Goal: Information Seeking & Learning: Find specific fact

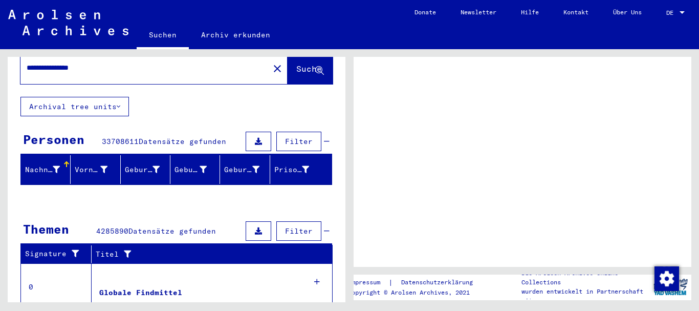
scroll to position [102, 0]
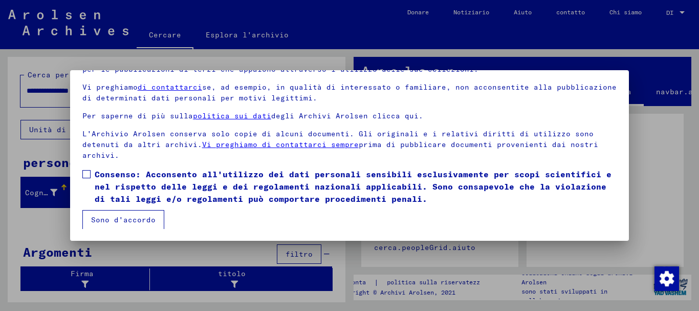
scroll to position [82, 0]
click at [112, 220] on font "Sono d'accordo" at bounding box center [123, 218] width 64 height 9
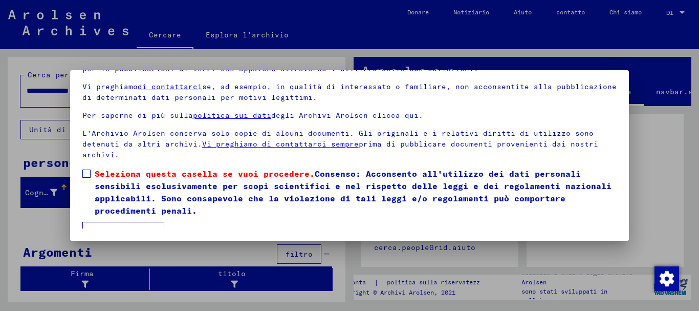
click at [91, 171] on label "Seleziona questa casella se vuoi procedere. Consenso: Acconsento all'utilizzo d…" at bounding box center [349, 191] width 535 height 49
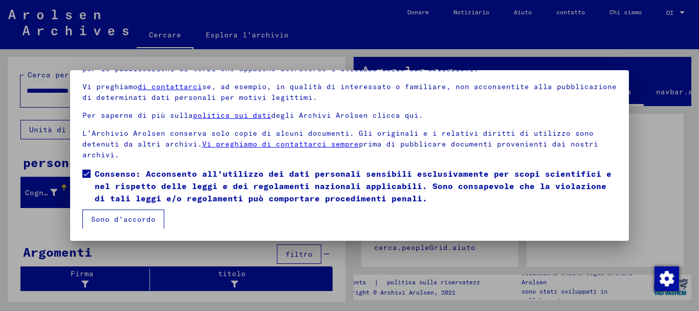
click at [121, 216] on font "Sono d'accordo" at bounding box center [123, 218] width 64 height 9
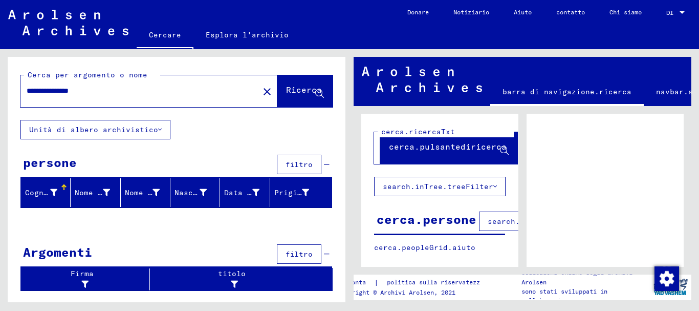
click at [291, 90] on font "Ricerca" at bounding box center [304, 89] width 36 height 10
click at [129, 87] on input "**********" at bounding box center [140, 90] width 226 height 11
drag, startPoint x: 107, startPoint y: 95, endPoint x: 21, endPoint y: 89, distance: 85.7
click at [21, 89] on div "**********" at bounding box center [136, 90] width 232 height 23
click at [302, 96] on span "Ricerca" at bounding box center [304, 91] width 36 height 10
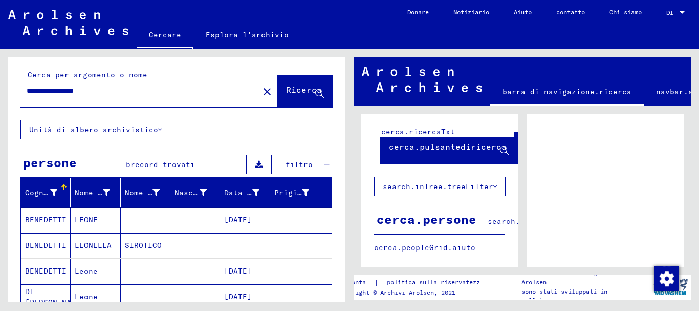
drag, startPoint x: 68, startPoint y: 91, endPoint x: 19, endPoint y: 82, distance: 49.9
click at [19, 82] on div "**********" at bounding box center [177, 88] width 338 height 63
type input "********"
click at [292, 94] on font "Ricerca" at bounding box center [304, 89] width 36 height 10
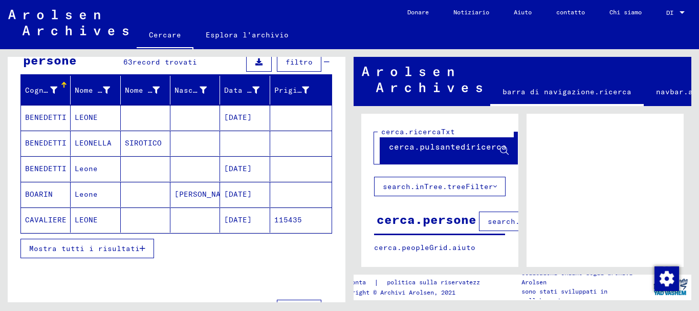
scroll to position [147, 0]
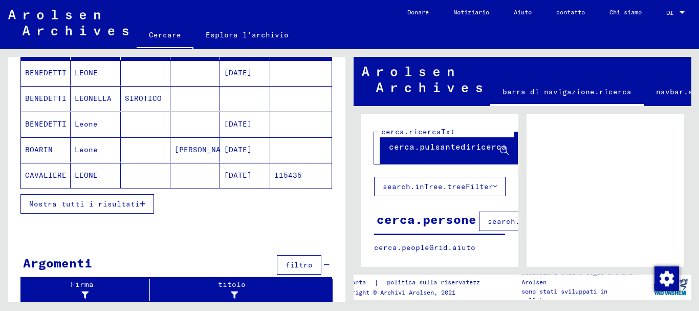
click at [123, 207] on font "Mostra tutti i risultati" at bounding box center [84, 203] width 111 height 9
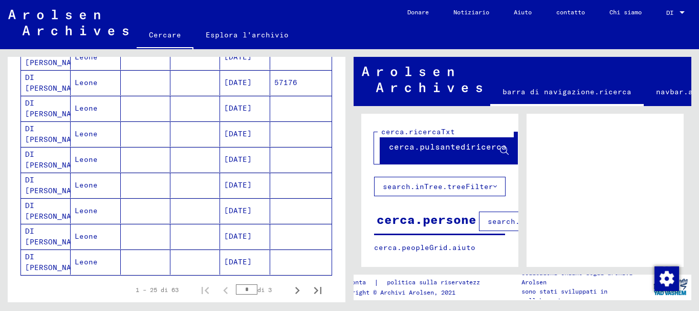
scroll to position [659, 0]
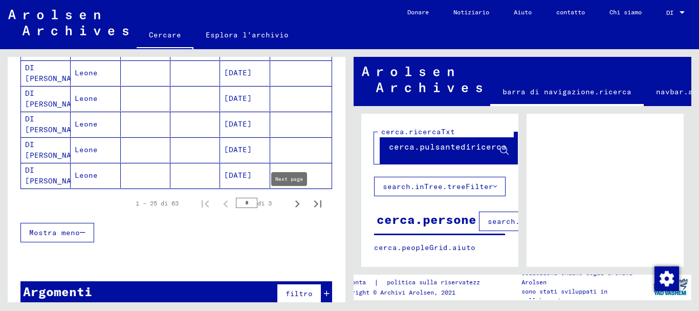
click at [291, 201] on icon "Pagina successiva" at bounding box center [297, 204] width 14 height 14
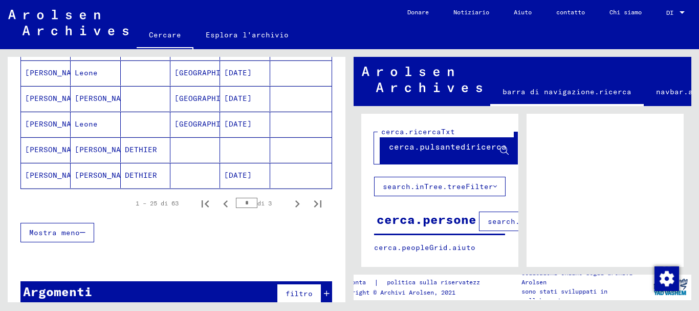
click at [291, 201] on icon "Pagina successiva" at bounding box center [297, 204] width 14 height 14
type input "*"
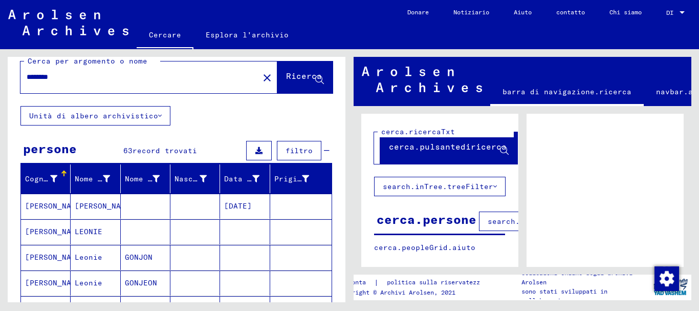
scroll to position [0, 0]
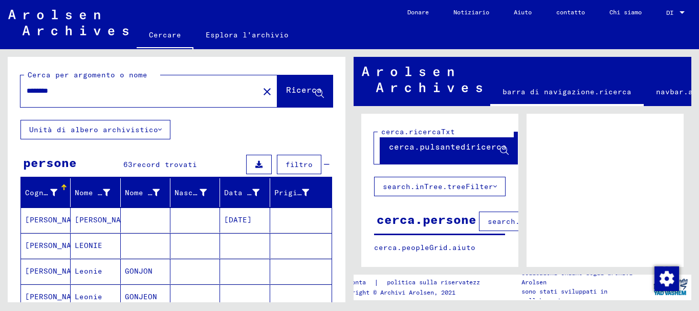
drag, startPoint x: 69, startPoint y: 95, endPoint x: 21, endPoint y: 83, distance: 48.9
click at [21, 83] on div "********" at bounding box center [136, 90] width 232 height 23
type input "*********"
click at [288, 89] on font "Ricerca" at bounding box center [304, 89] width 36 height 10
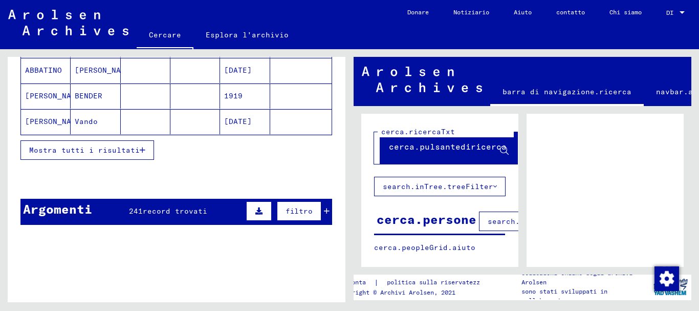
scroll to position [205, 0]
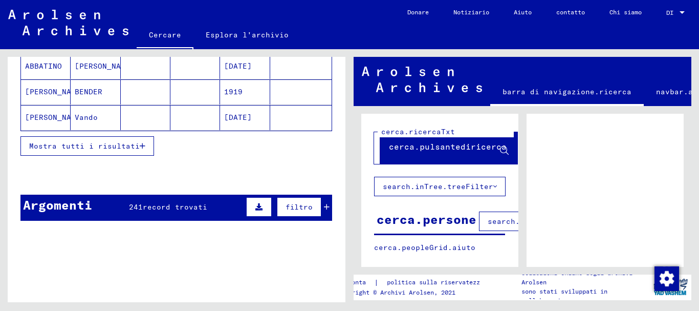
click at [120, 146] on font "Mostra tutti i risultati" at bounding box center [84, 145] width 111 height 9
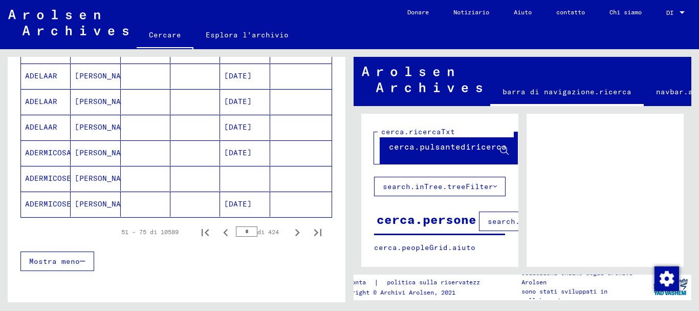
scroll to position [665, 0]
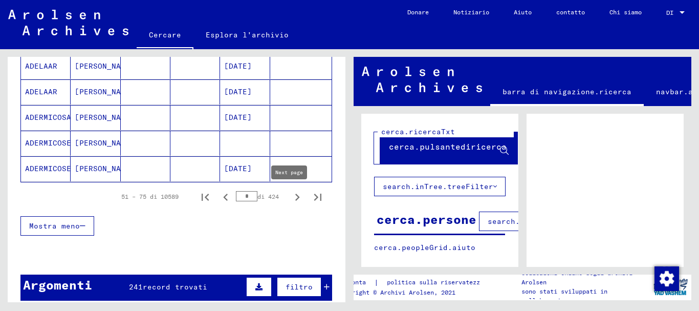
click at [294, 195] on icon "Pagina successiva" at bounding box center [297, 197] width 14 height 14
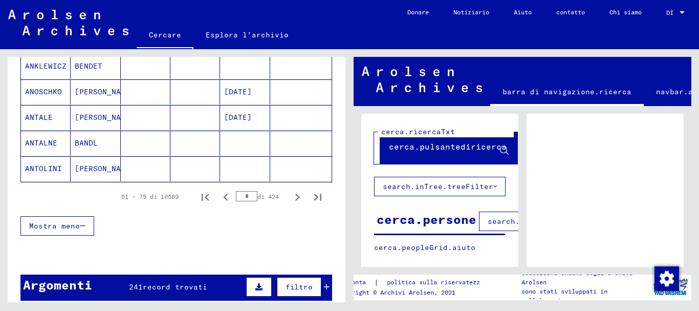
click at [293, 195] on icon "Pagina successiva" at bounding box center [297, 197] width 14 height 14
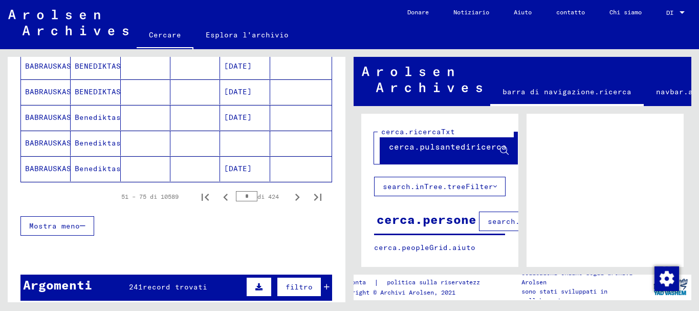
click at [293, 195] on icon "Pagina successiva" at bounding box center [297, 197] width 14 height 14
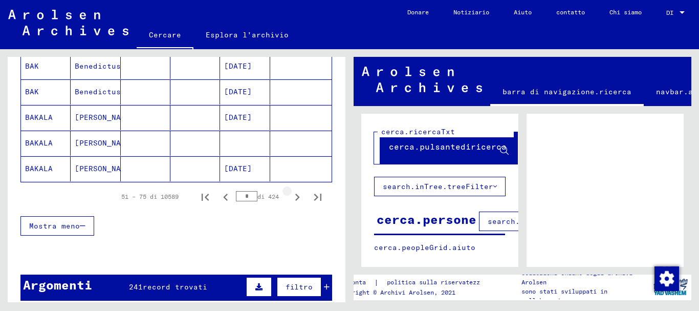
click at [293, 195] on icon "Pagina successiva" at bounding box center [297, 197] width 14 height 14
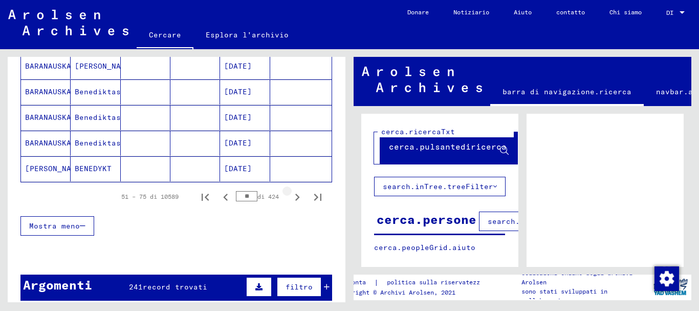
click at [293, 195] on icon "Pagina successiva" at bounding box center [297, 197] width 14 height 14
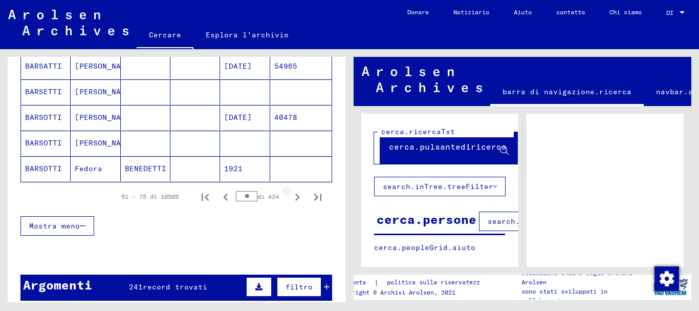
click at [293, 195] on icon "Pagina successiva" at bounding box center [297, 197] width 14 height 14
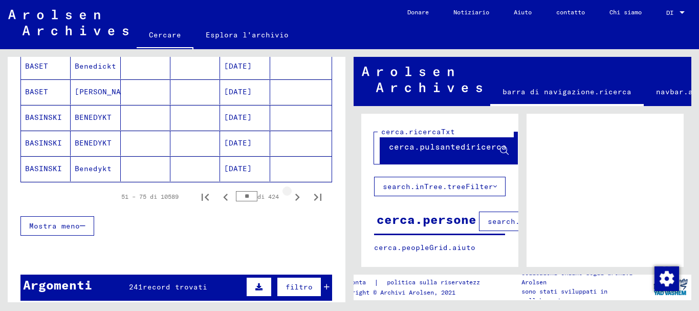
click at [293, 195] on icon "Pagina successiva" at bounding box center [297, 197] width 14 height 14
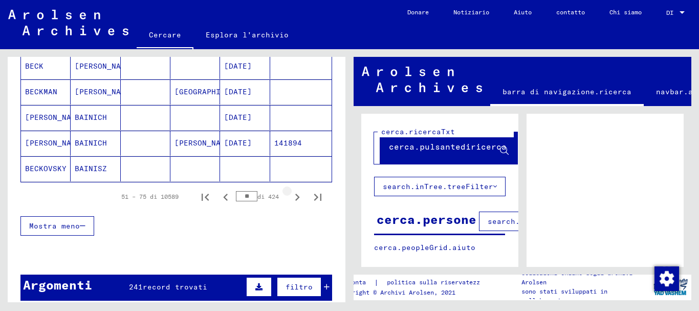
click at [293, 195] on icon "Pagina successiva" at bounding box center [297, 197] width 14 height 14
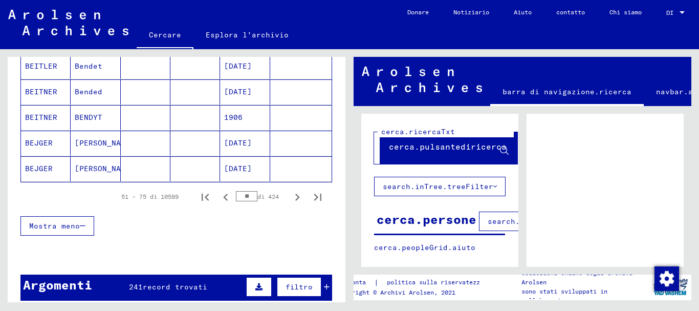
click at [293, 195] on icon "Pagina successiva" at bounding box center [297, 197] width 14 height 14
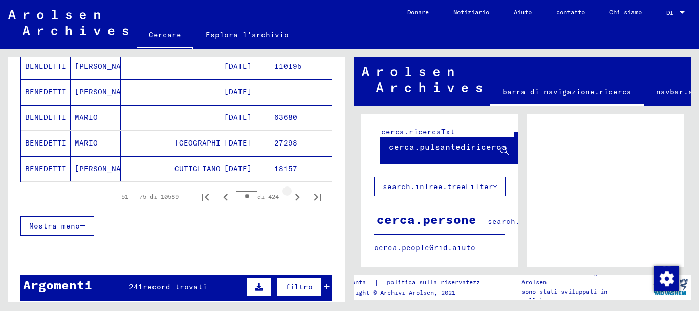
click at [293, 195] on icon "Pagina successiva" at bounding box center [297, 197] width 14 height 14
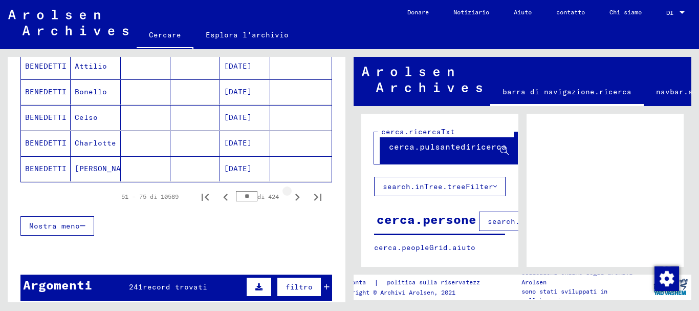
click at [293, 195] on icon "Pagina successiva" at bounding box center [297, 197] width 14 height 14
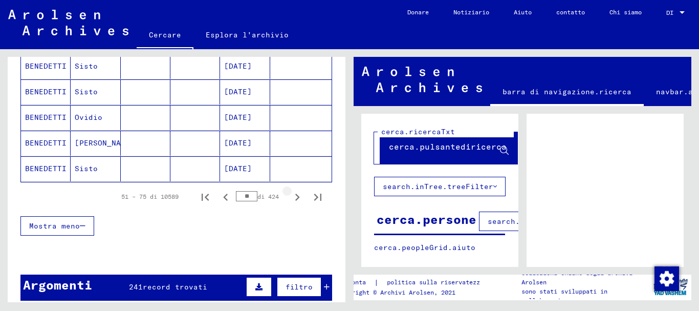
click at [293, 195] on icon "Pagina successiva" at bounding box center [297, 197] width 14 height 14
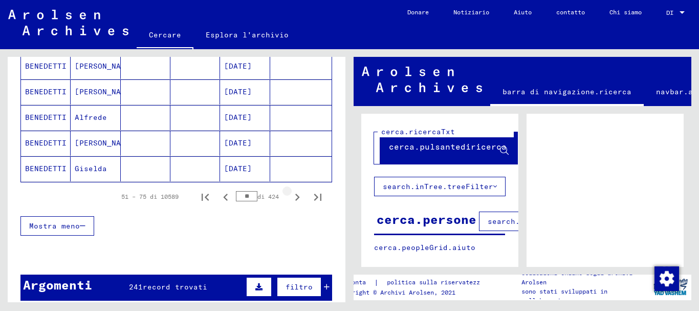
click at [293, 195] on icon "Pagina successiva" at bounding box center [297, 197] width 14 height 14
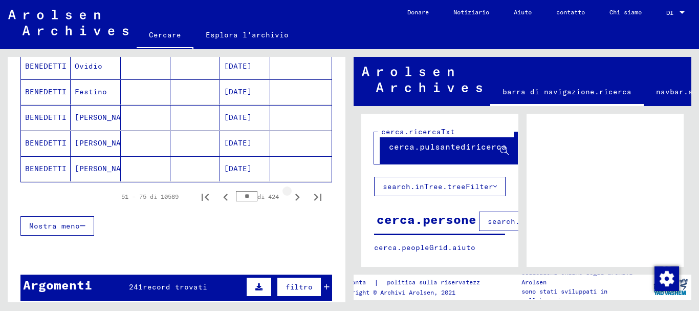
click at [293, 195] on icon "Pagina successiva" at bounding box center [297, 197] width 14 height 14
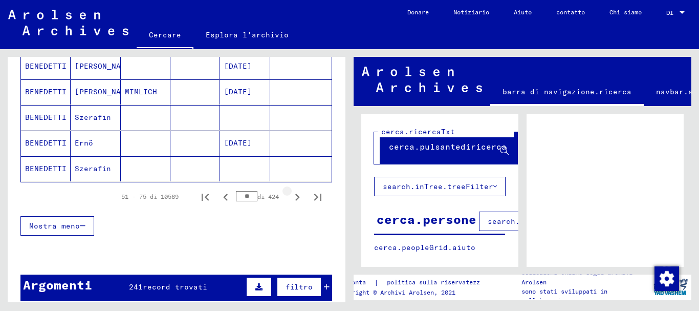
click at [293, 195] on icon "Pagina successiva" at bounding box center [297, 197] width 14 height 14
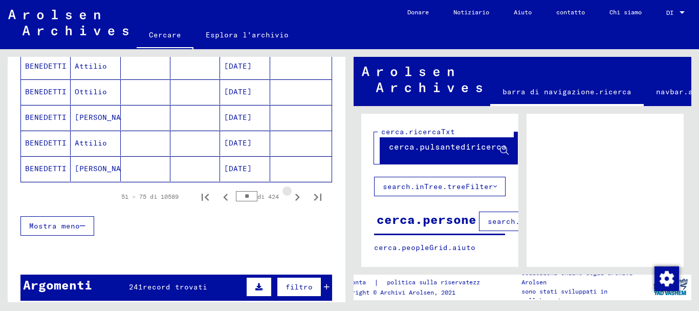
click at [293, 195] on icon "Pagina successiva" at bounding box center [297, 197] width 14 height 14
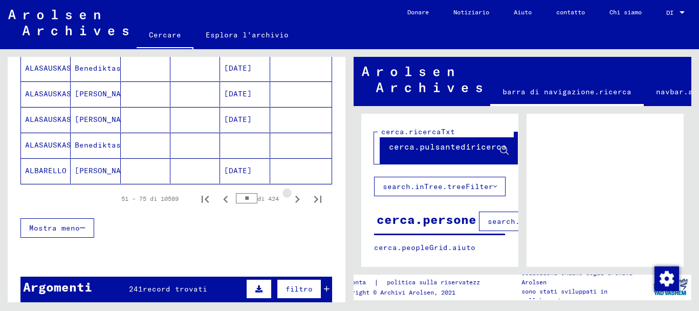
scroll to position [667, 0]
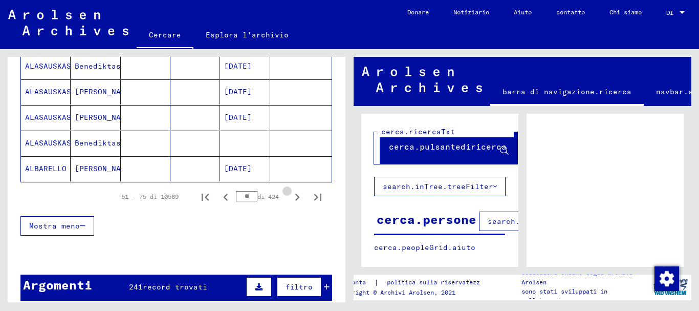
click at [293, 195] on icon "Pagina successiva" at bounding box center [297, 197] width 14 height 14
type input "**"
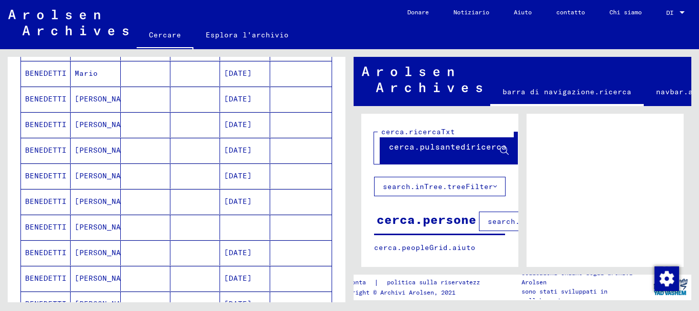
scroll to position [0, 0]
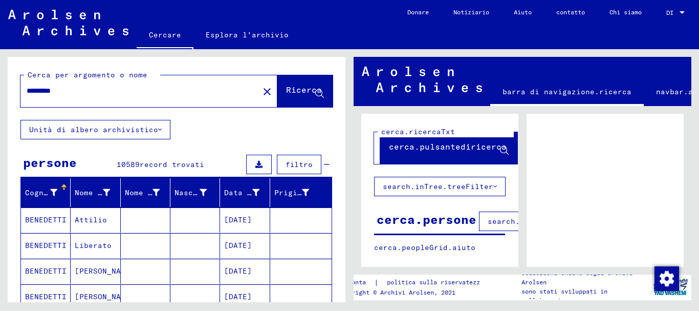
drag, startPoint x: 81, startPoint y: 94, endPoint x: 23, endPoint y: 92, distance: 58.4
click at [23, 92] on div "*********" at bounding box center [136, 90] width 232 height 23
type input "**********"
click at [277, 85] on button "Ricerca" at bounding box center [304, 91] width 55 height 32
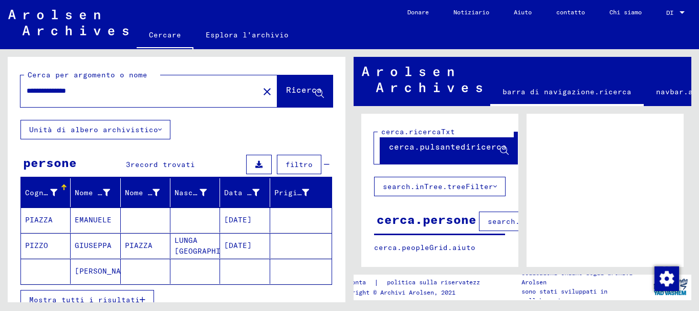
click at [45, 214] on font "PIAZZA" at bounding box center [39, 219] width 28 height 11
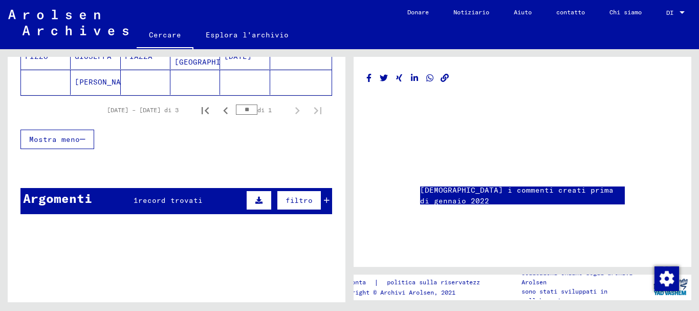
scroll to position [138, 0]
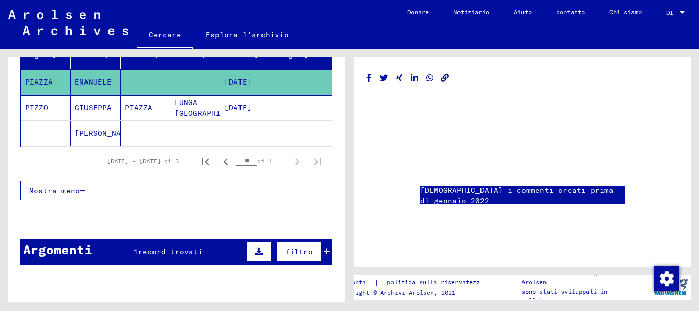
click at [47, 187] on font "Mostra meno" at bounding box center [54, 190] width 51 height 9
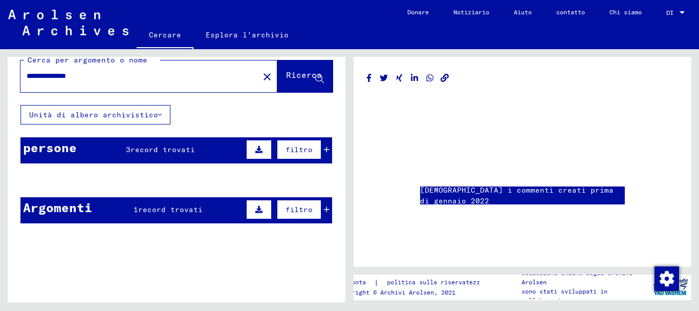
scroll to position [0, 0]
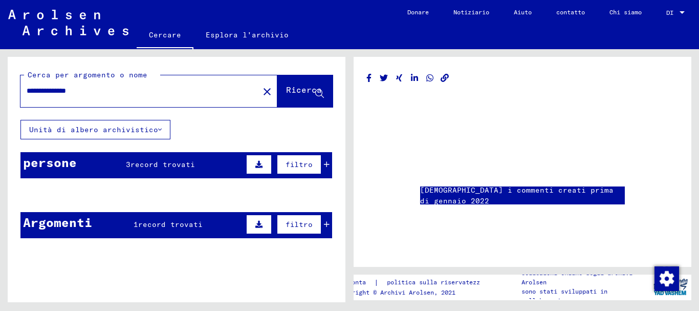
click at [43, 162] on font "persone" at bounding box center [50, 162] width 54 height 15
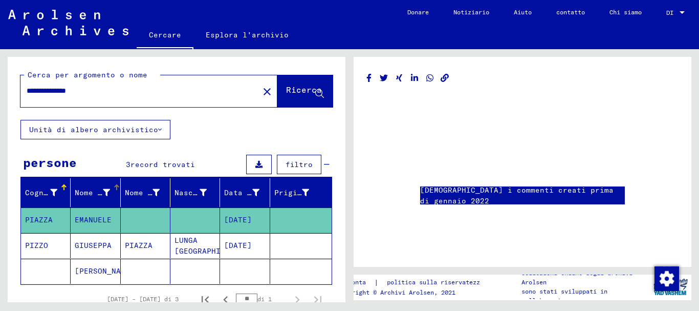
scroll to position [51, 0]
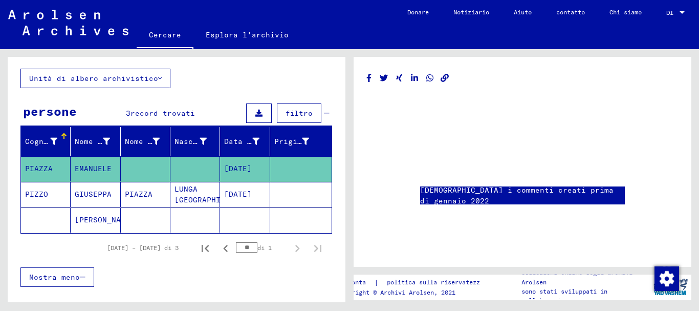
click at [237, 166] on font "[DATE]" at bounding box center [238, 168] width 28 height 9
click at [42, 164] on font "PIAZZA" at bounding box center [39, 168] width 28 height 9
click at [247, 114] on button at bounding box center [259, 112] width 26 height 19
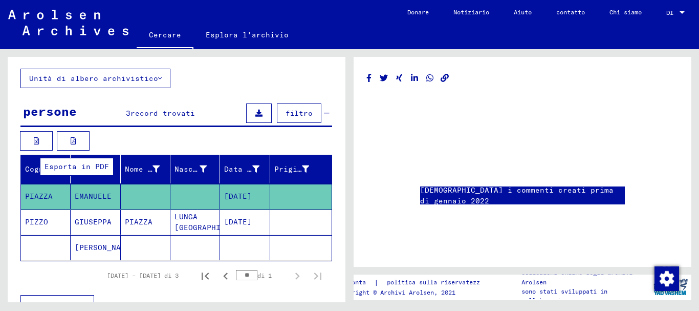
click at [73, 142] on icon at bounding box center [74, 140] width 6 height 7
